Goal: Task Accomplishment & Management: Manage account settings

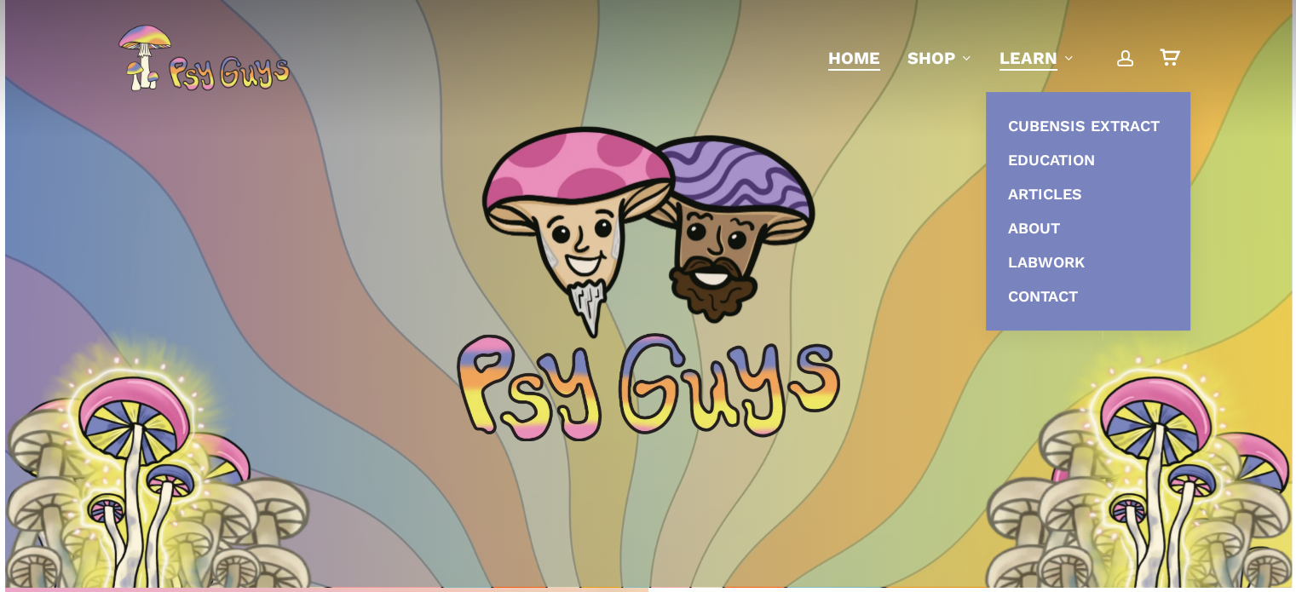
click at [1124, 56] on span "Main Menu" at bounding box center [1125, 57] width 17 height 17
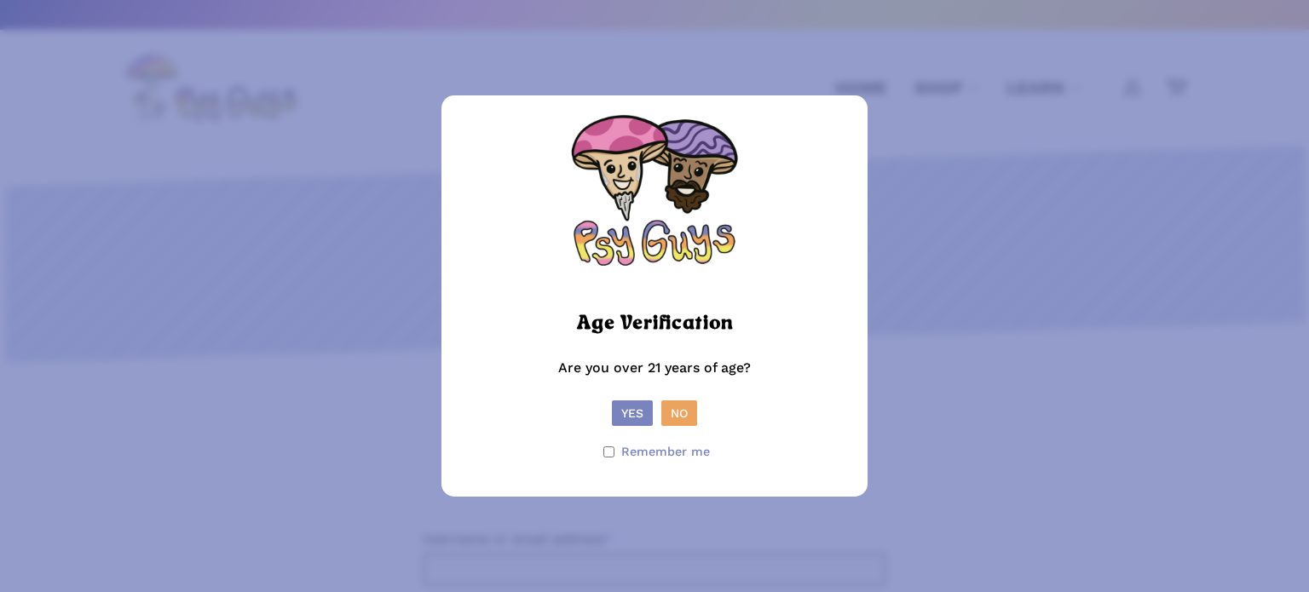
drag, startPoint x: 640, startPoint y: 408, endPoint x: 651, endPoint y: 400, distance: 13.5
click at [640, 406] on button "Yes" at bounding box center [632, 413] width 41 height 26
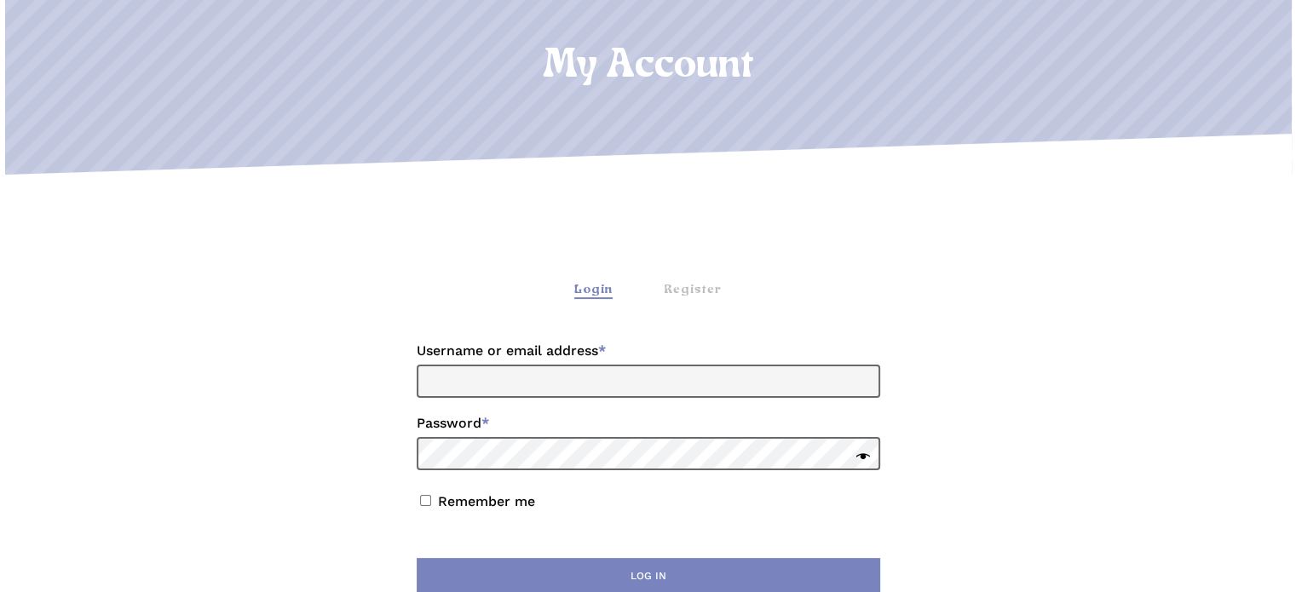
scroll to position [221, 0]
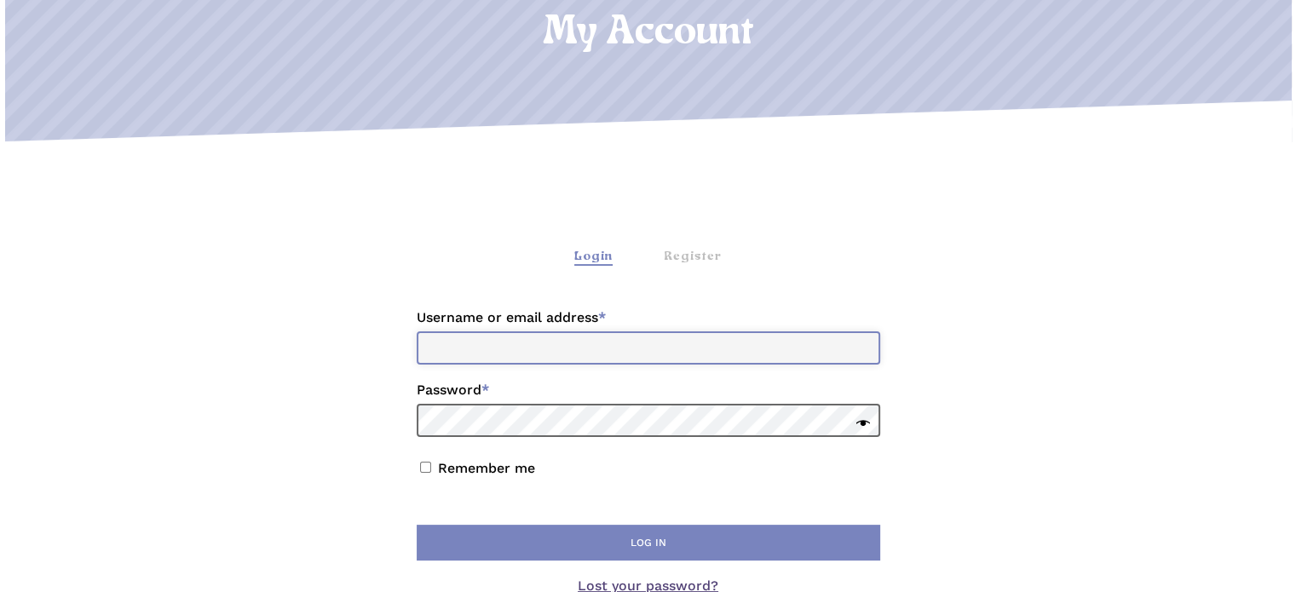
drag, startPoint x: 508, startPoint y: 348, endPoint x: 516, endPoint y: 352, distance: 9.2
click at [508, 348] on input "Username or email address * Required" at bounding box center [648, 347] width 463 height 33
type input "**********"
click at [417, 525] on button "Log in" at bounding box center [648, 543] width 463 height 36
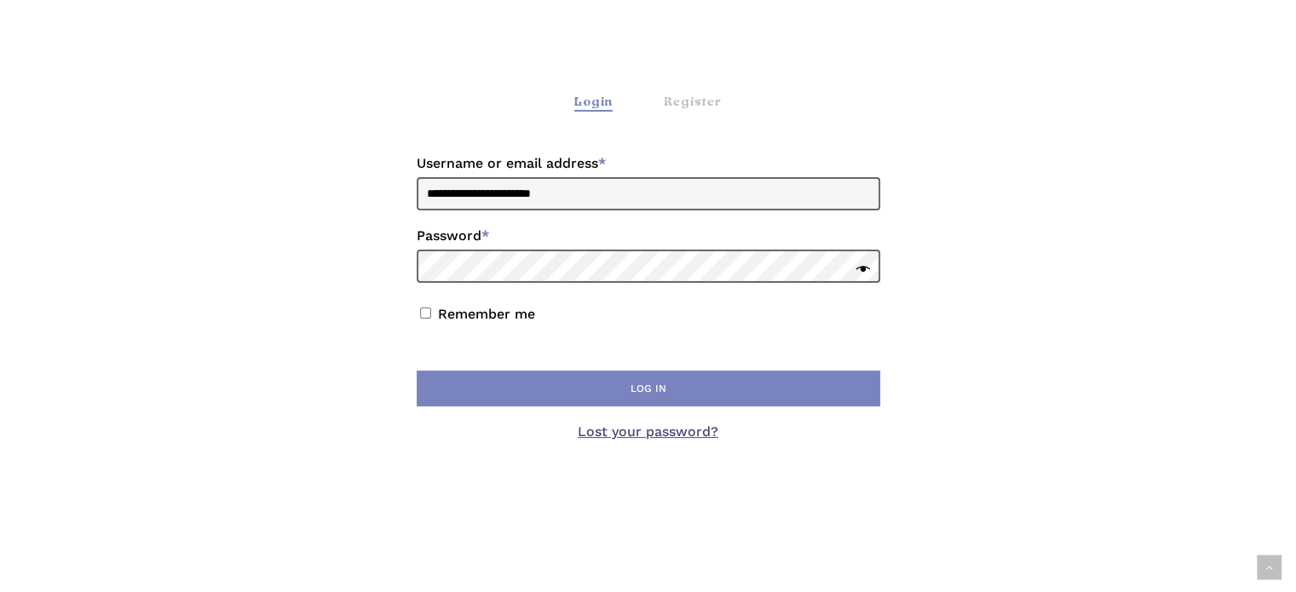
scroll to position [388, 0]
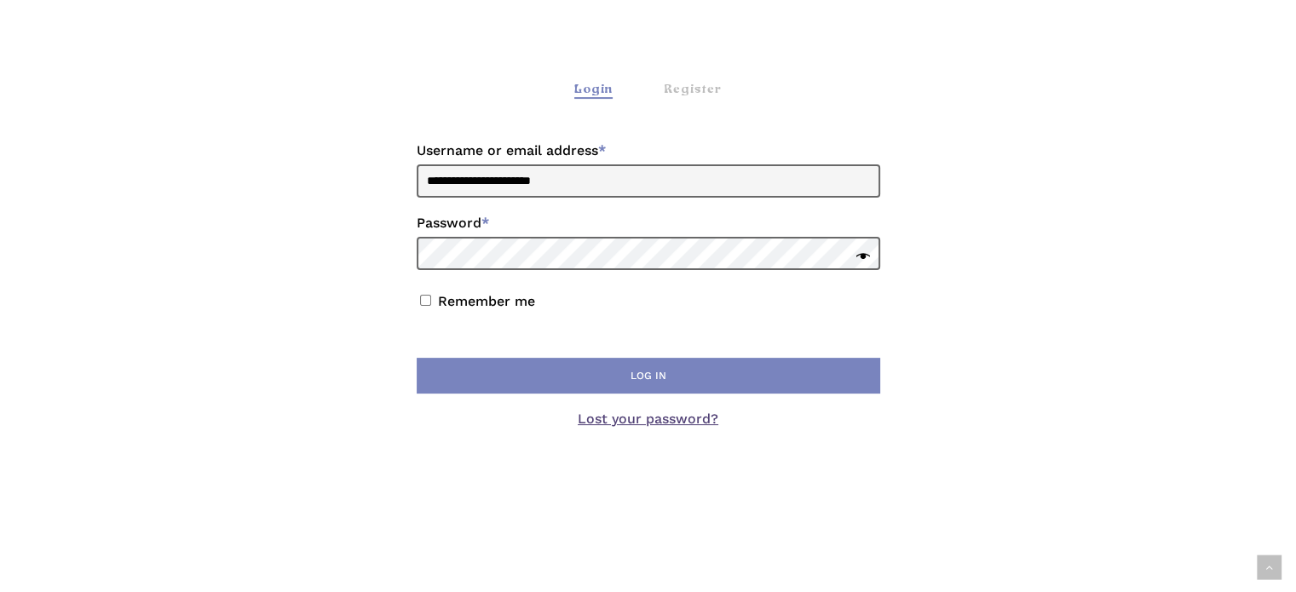
click at [699, 417] on link "Lost your password?" at bounding box center [648, 419] width 141 height 16
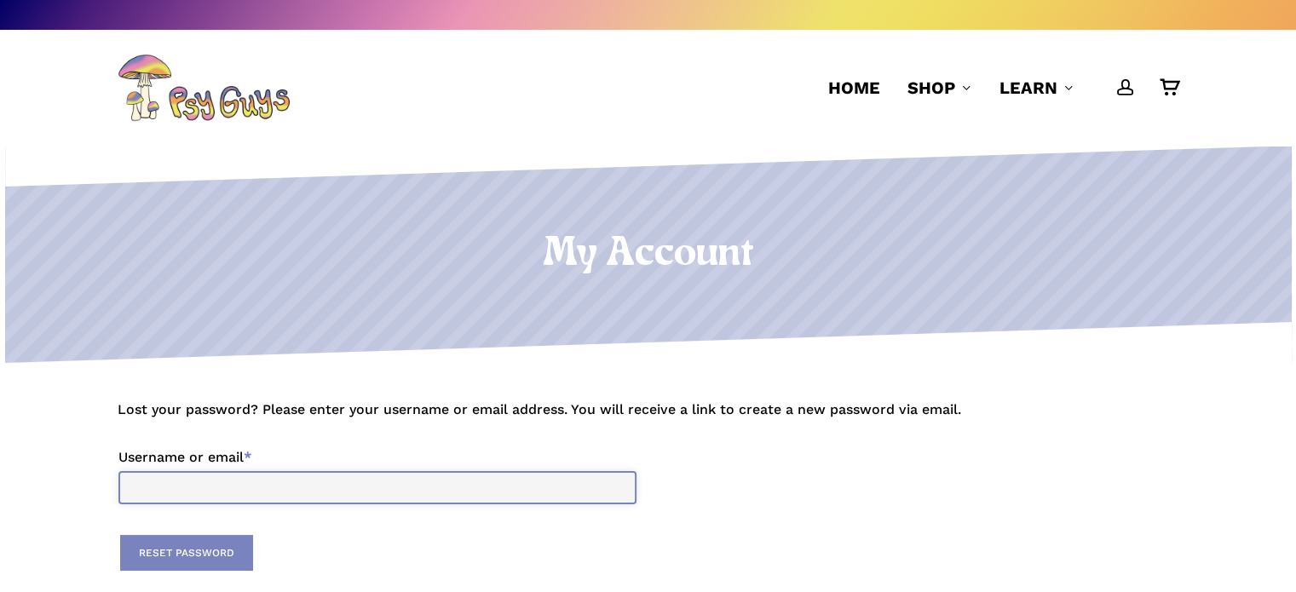
click at [264, 488] on input "Username or email * Required" at bounding box center [377, 487] width 518 height 33
type input "**********"
click at [233, 545] on button "Reset password" at bounding box center [186, 553] width 133 height 36
click at [296, 501] on input "Username or email * Required" at bounding box center [377, 487] width 518 height 33
click at [1126, 84] on span "Main Menu" at bounding box center [1125, 86] width 17 height 17
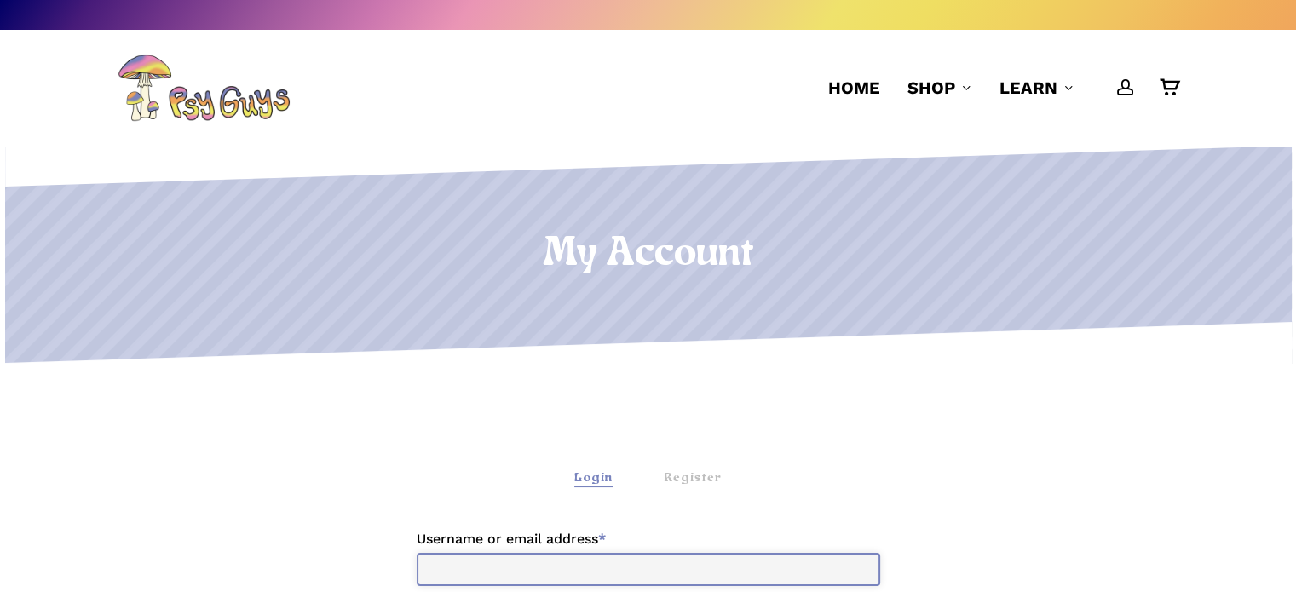
click at [576, 580] on input "Username or email address * Required" at bounding box center [648, 569] width 463 height 33
type input "**********"
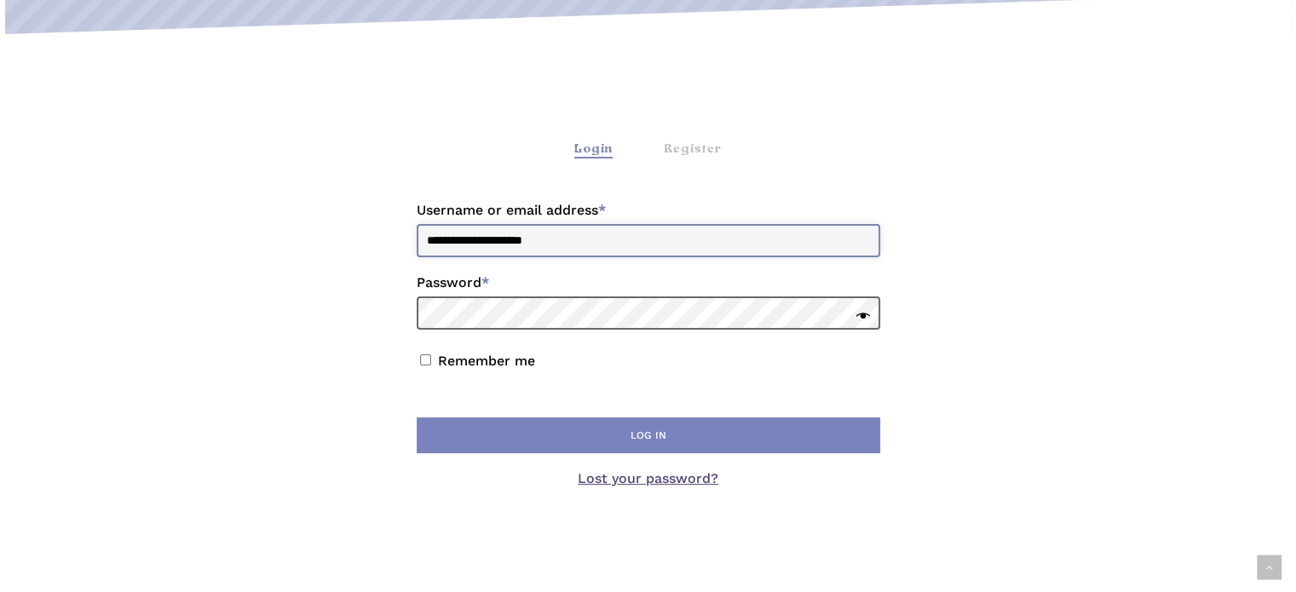
scroll to position [336, 0]
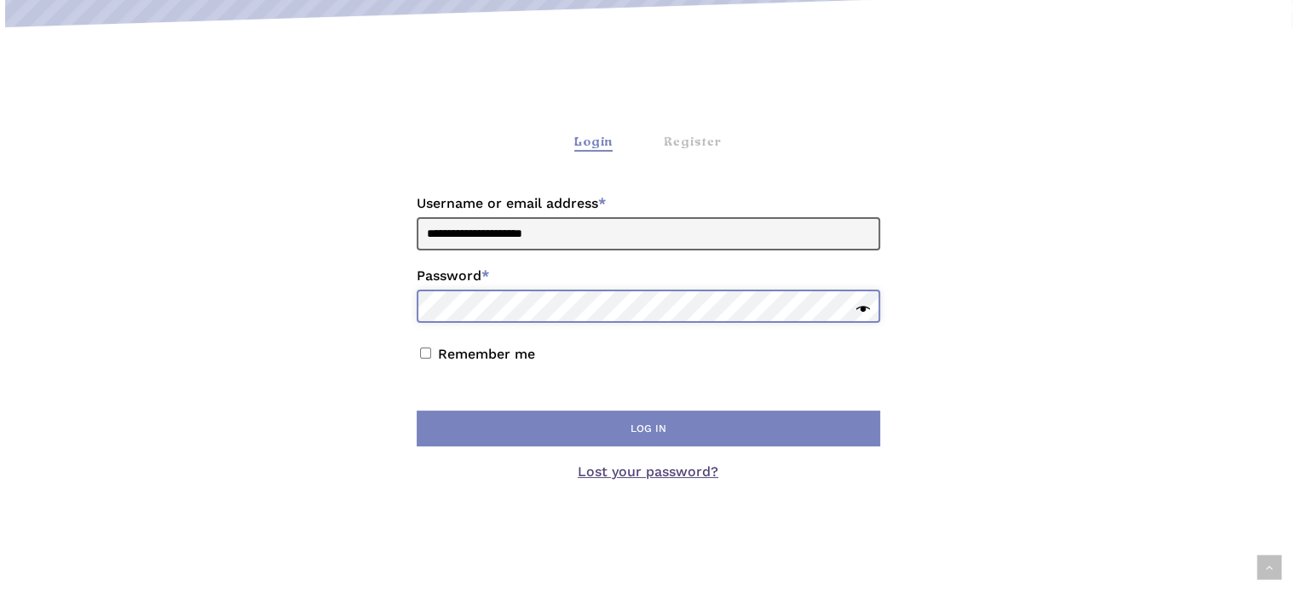
click at [417, 411] on button "Log in" at bounding box center [648, 429] width 463 height 36
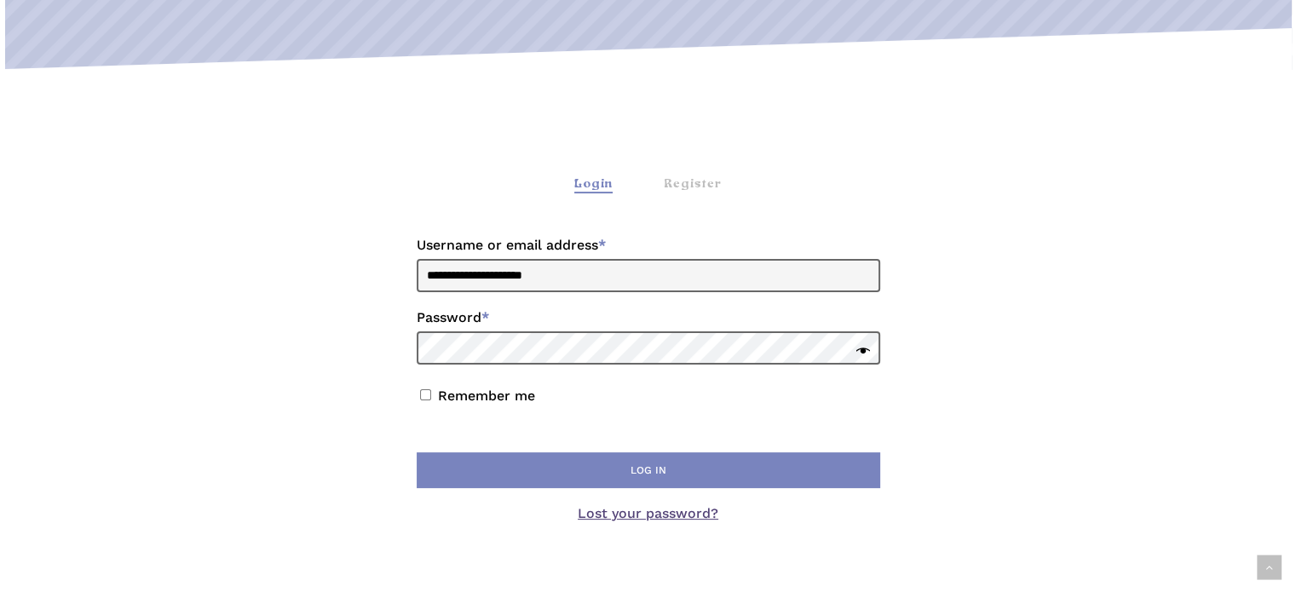
scroll to position [319, 0]
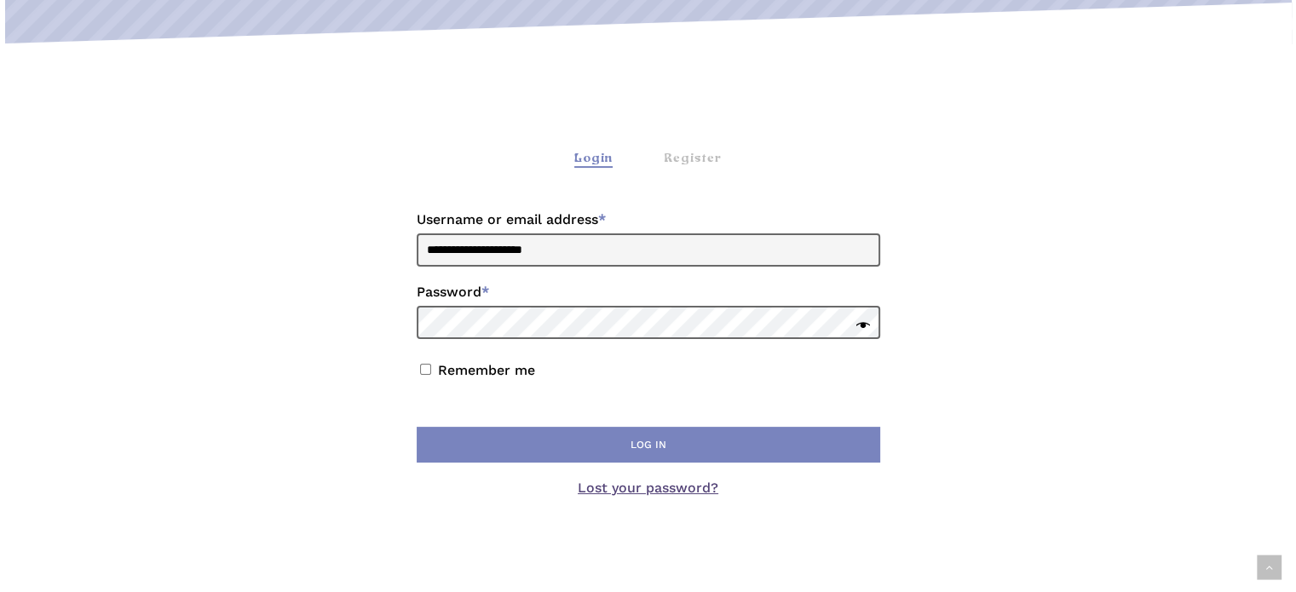
click at [641, 488] on link "Lost your password?" at bounding box center [648, 488] width 141 height 16
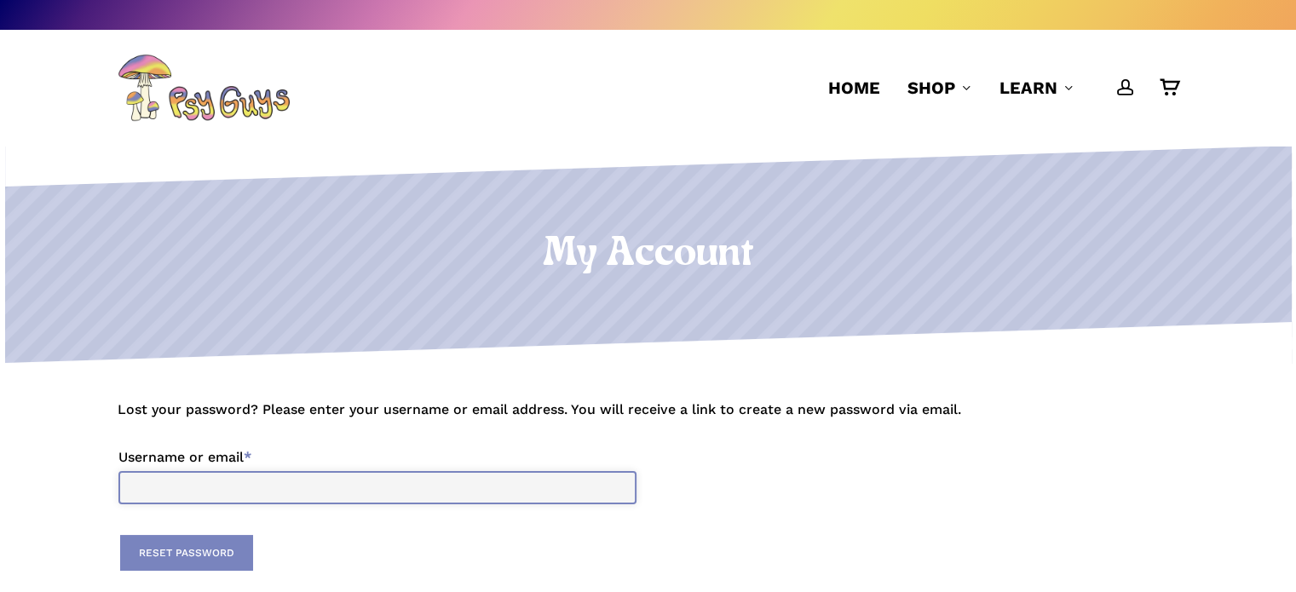
click at [282, 497] on input "Username or email * Required" at bounding box center [377, 487] width 518 height 33
type input "**********"
click at [164, 557] on button "Reset password" at bounding box center [186, 553] width 133 height 36
